Goal: Information Seeking & Learning: Learn about a topic

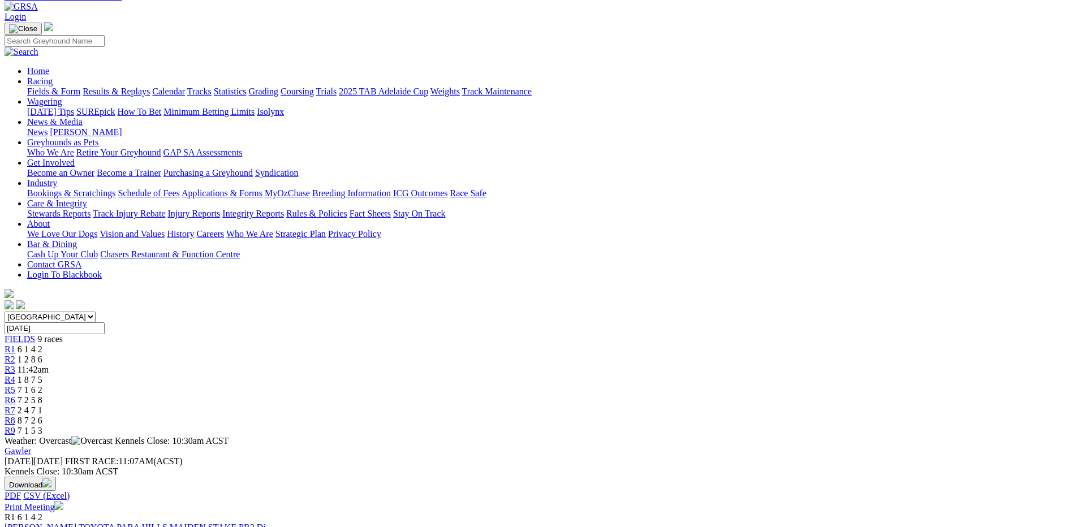
scroll to position [57, 0]
click at [15, 427] on link "R9" at bounding box center [10, 432] width 11 height 10
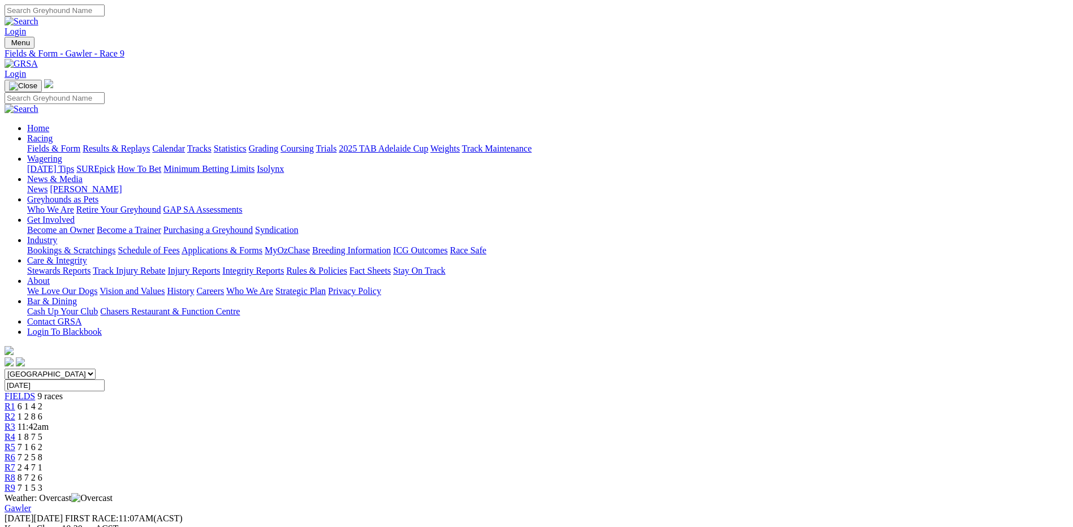
scroll to position [57, 0]
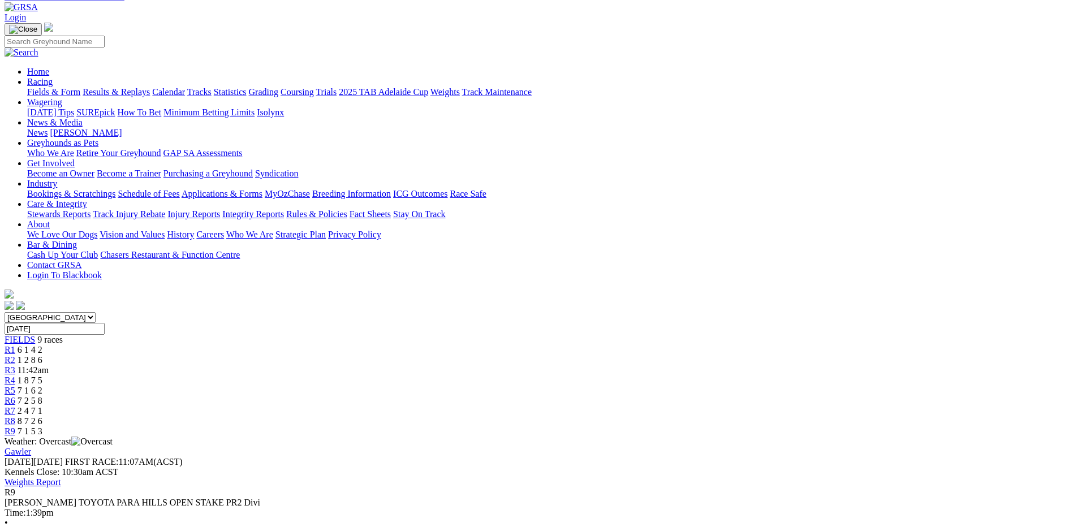
click at [15, 416] on span "R8" at bounding box center [10, 421] width 11 height 10
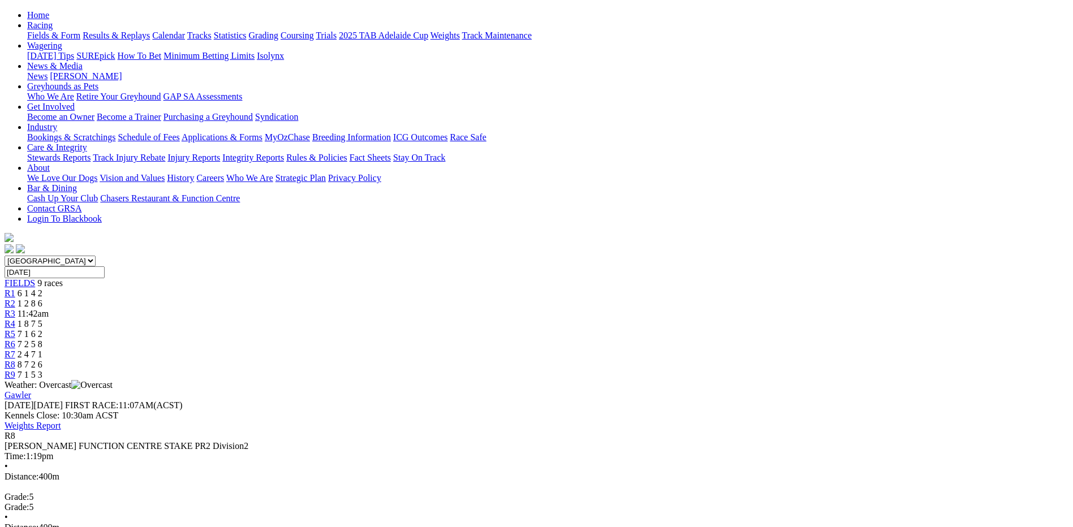
scroll to position [57, 0]
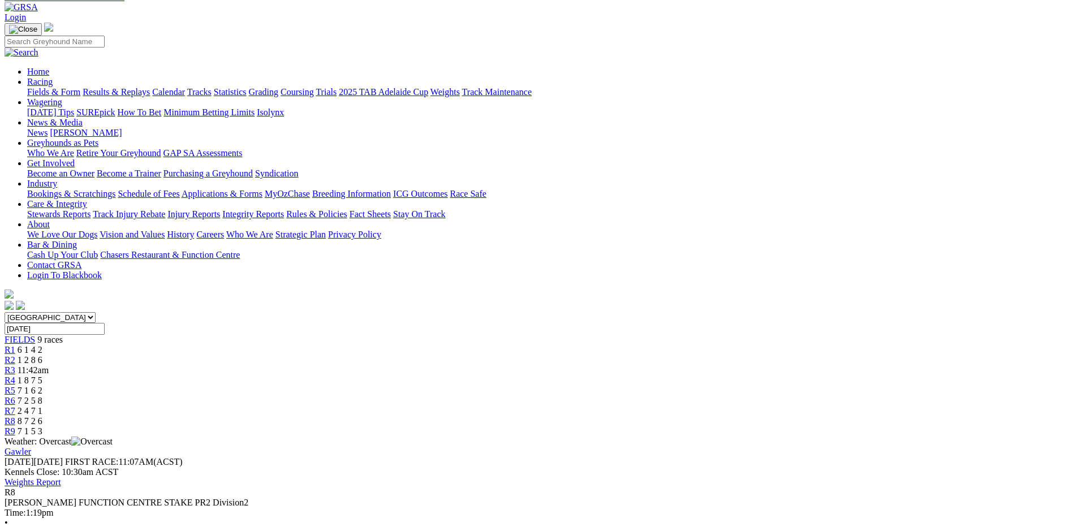
click at [15, 406] on span "R7" at bounding box center [10, 411] width 11 height 10
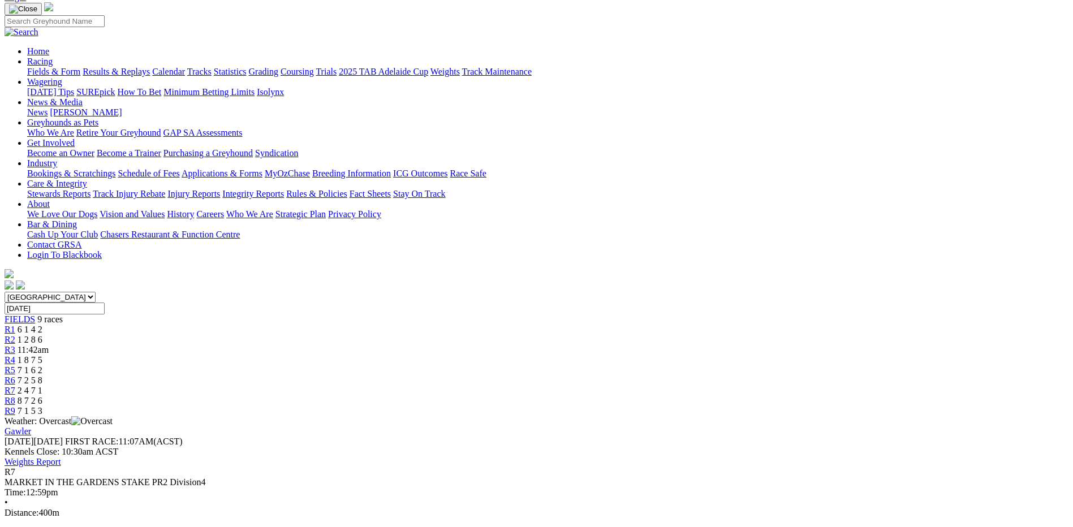
scroll to position [57, 0]
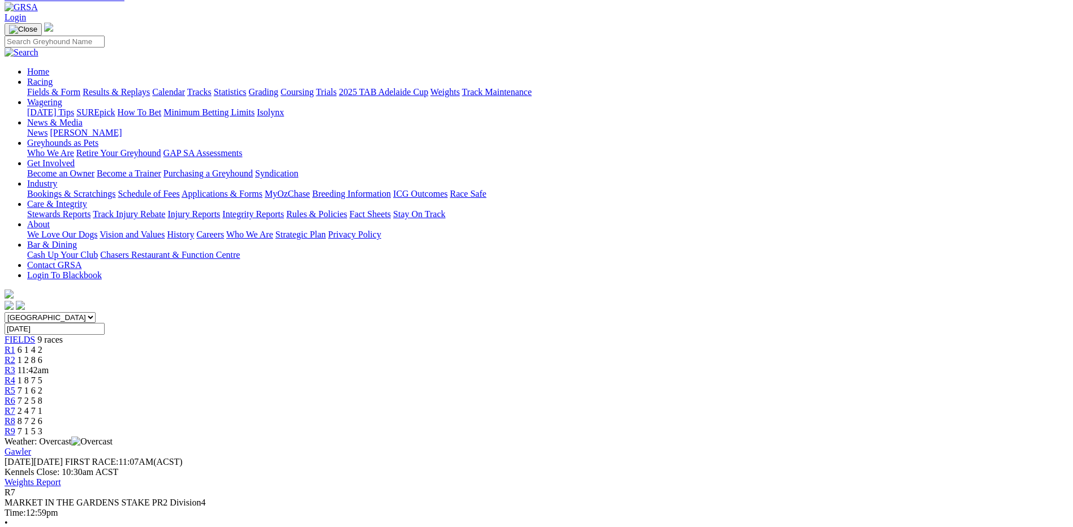
click at [15, 396] on link "R6" at bounding box center [10, 401] width 11 height 10
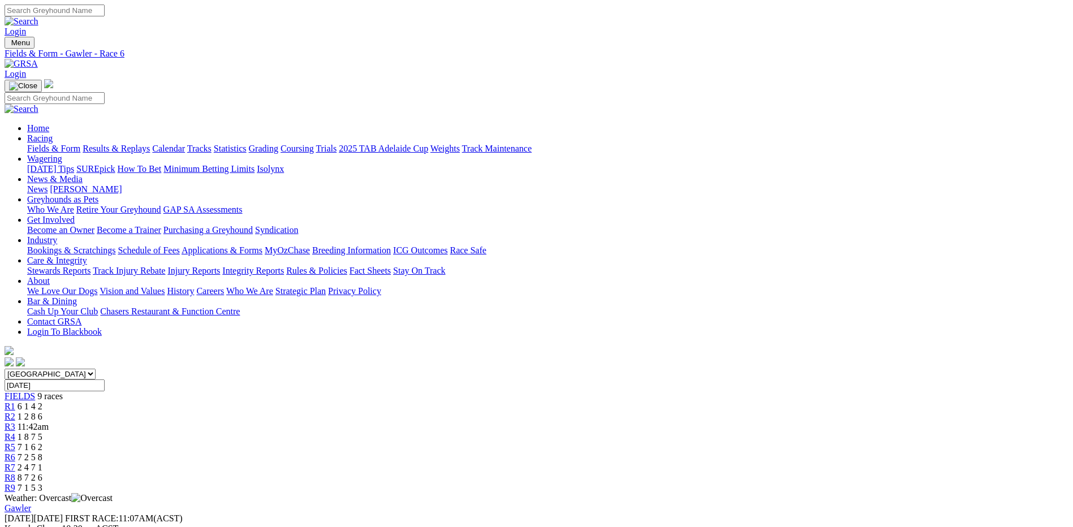
click at [80, 144] on link "Fields & Form" at bounding box center [53, 149] width 53 height 10
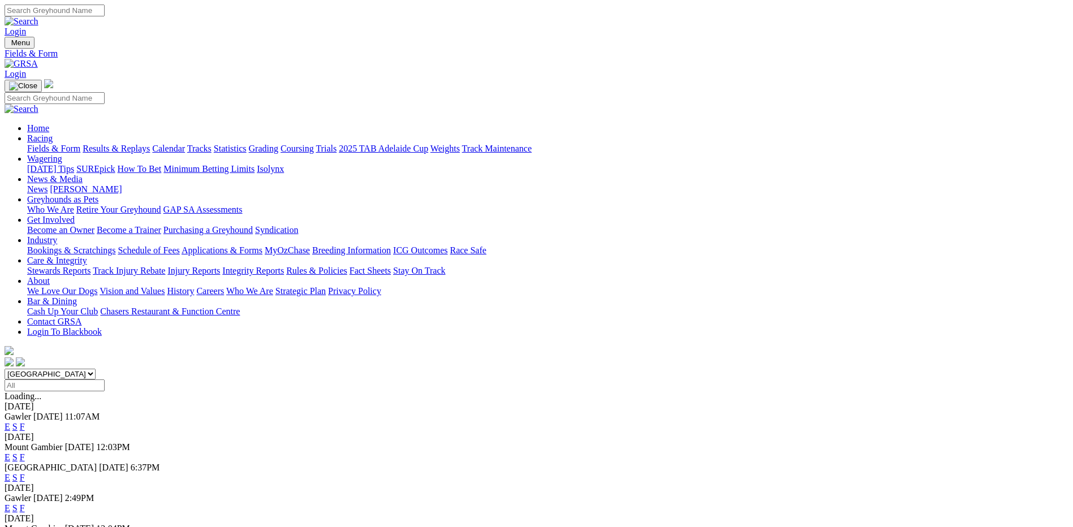
click at [25, 504] on link "F" at bounding box center [22, 509] width 5 height 10
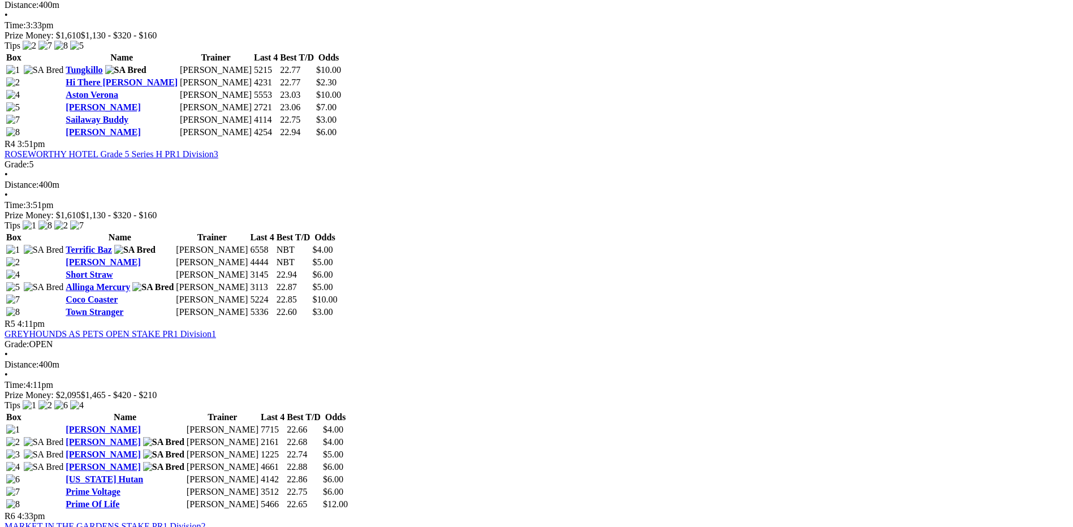
scroll to position [1018, 0]
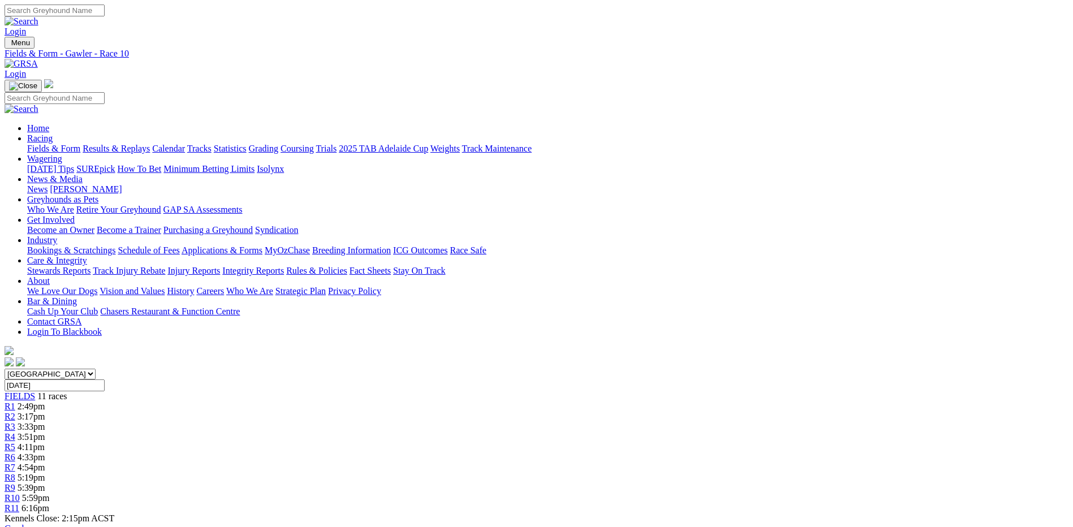
click at [80, 144] on link "Fields & Form" at bounding box center [53, 149] width 53 height 10
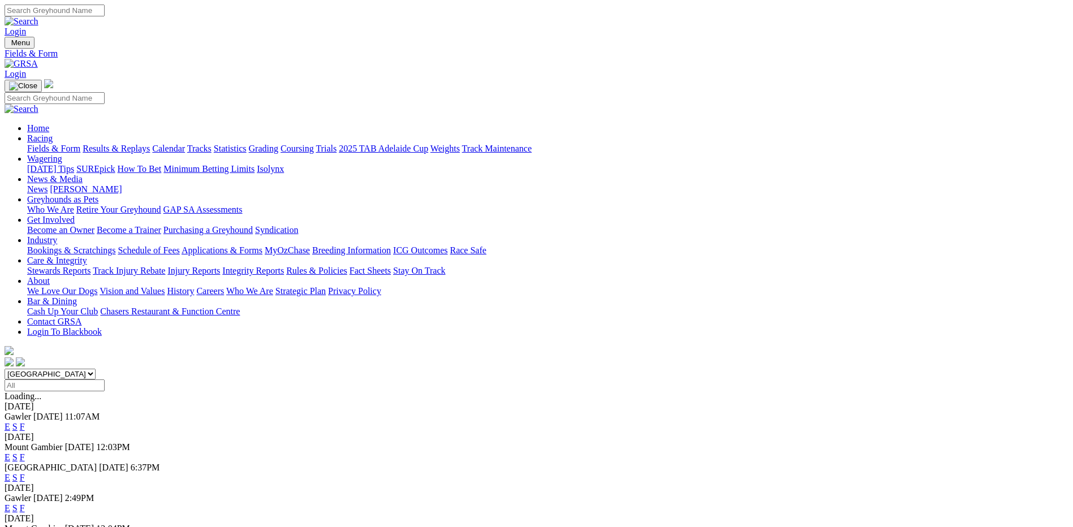
click at [25, 422] on link "F" at bounding box center [22, 427] width 5 height 10
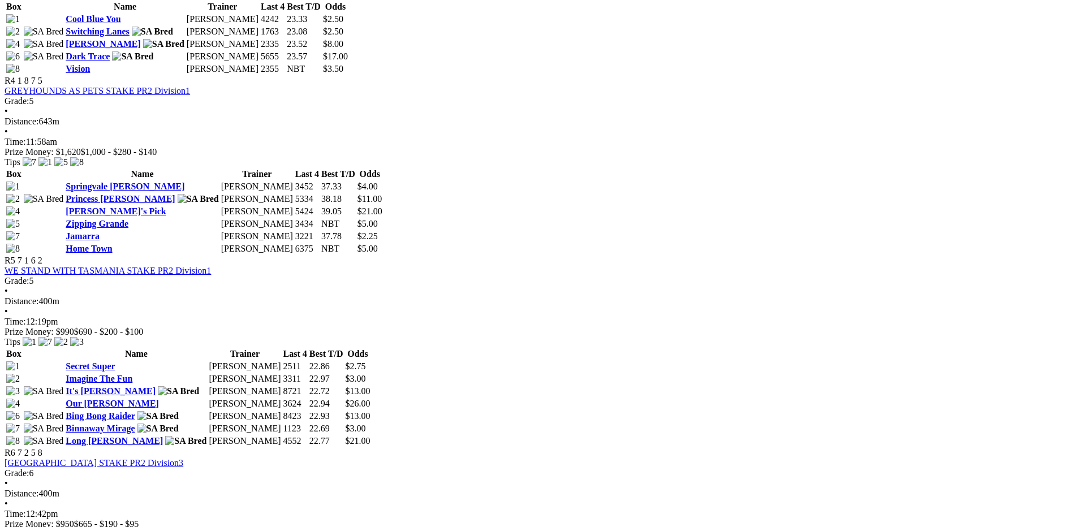
scroll to position [1075, 0]
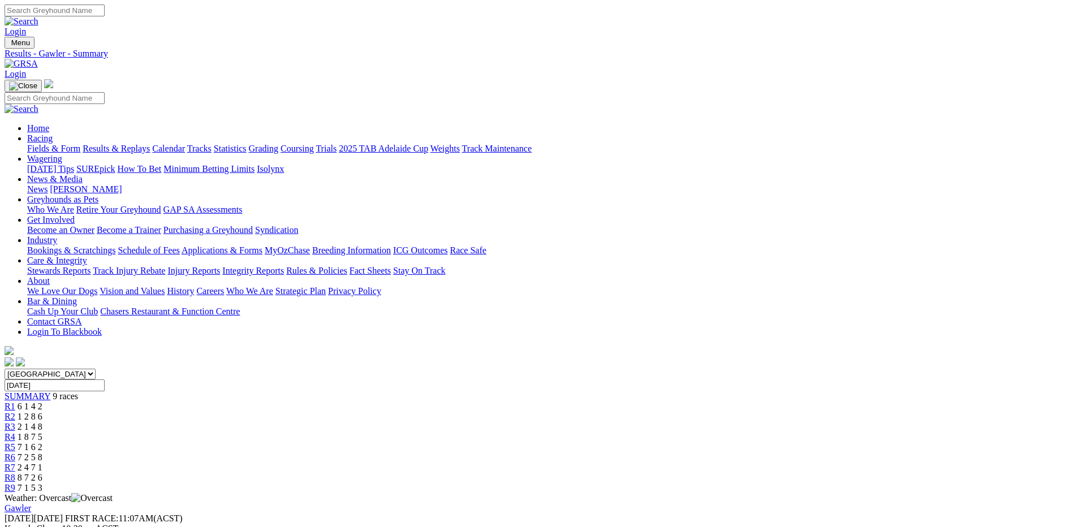
click at [80, 144] on link "Fields & Form" at bounding box center [53, 149] width 53 height 10
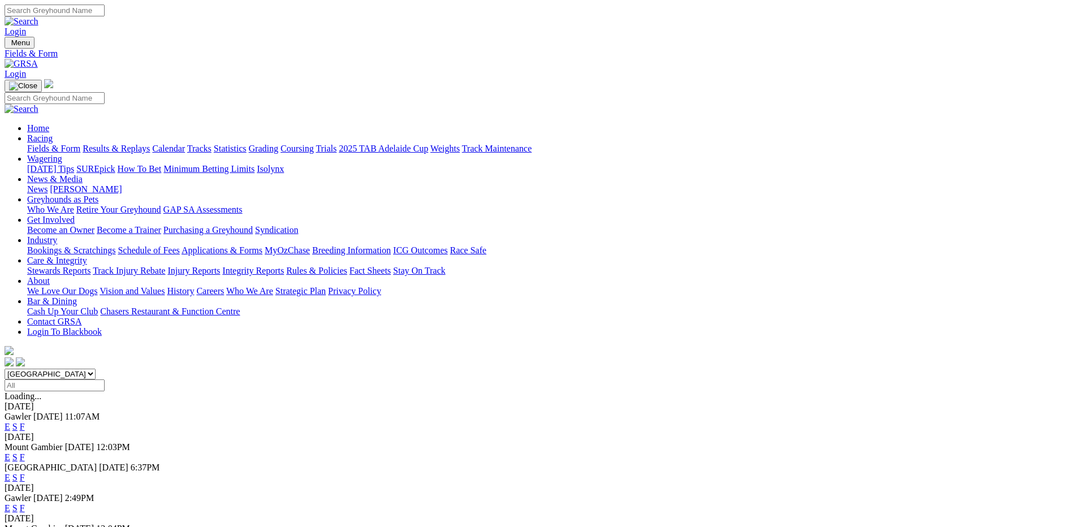
click at [87, 256] on link "Care & Integrity" at bounding box center [57, 261] width 60 height 10
click at [25, 504] on link "F" at bounding box center [22, 509] width 5 height 10
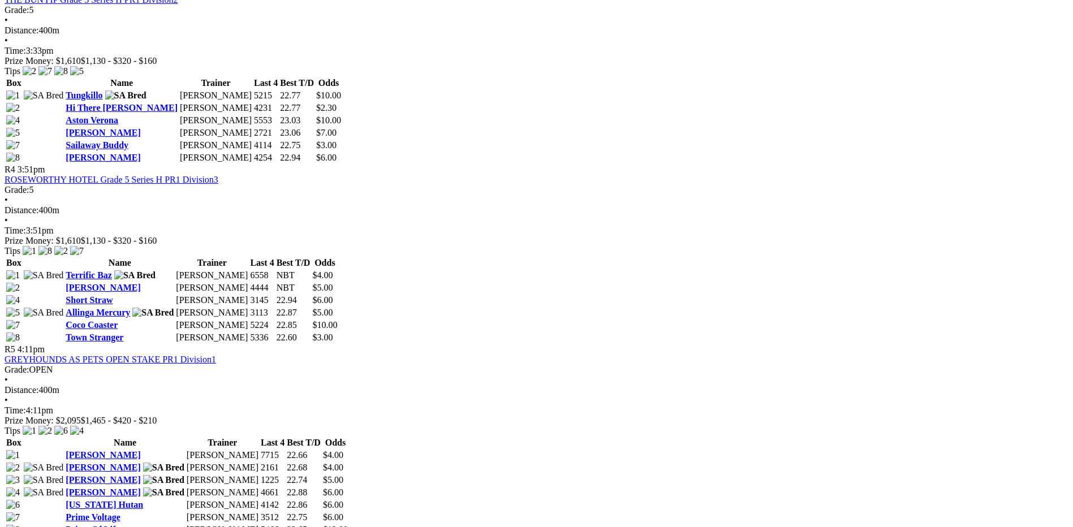
scroll to position [962, 0]
